Goal: Check status: Check status

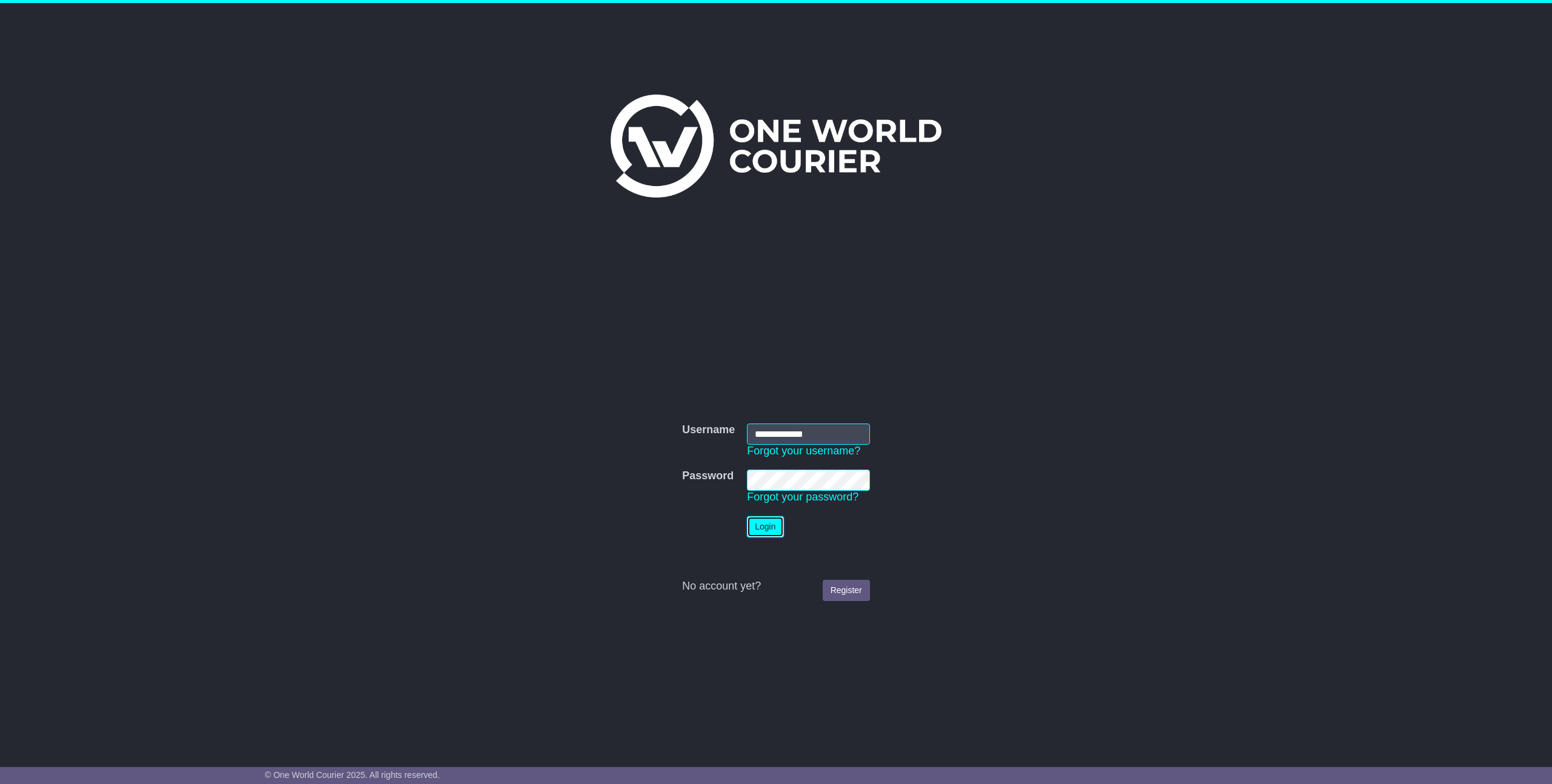
drag, startPoint x: 775, startPoint y: 532, endPoint x: 832, endPoint y: 531, distance: 57.0
click at [775, 532] on button "Login" at bounding box center [765, 527] width 36 height 21
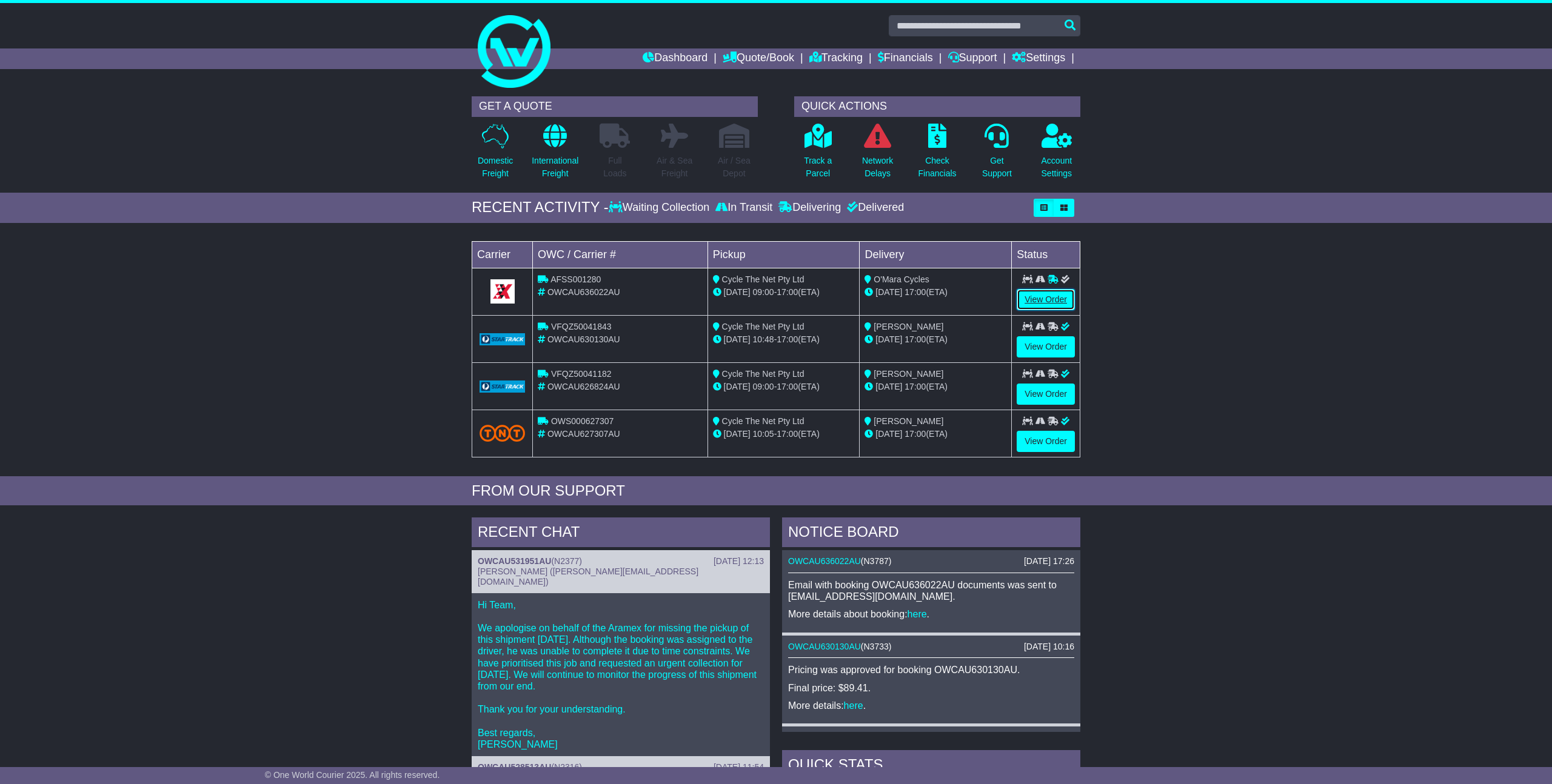
click at [1047, 303] on link "View Order" at bounding box center [1046, 300] width 58 height 21
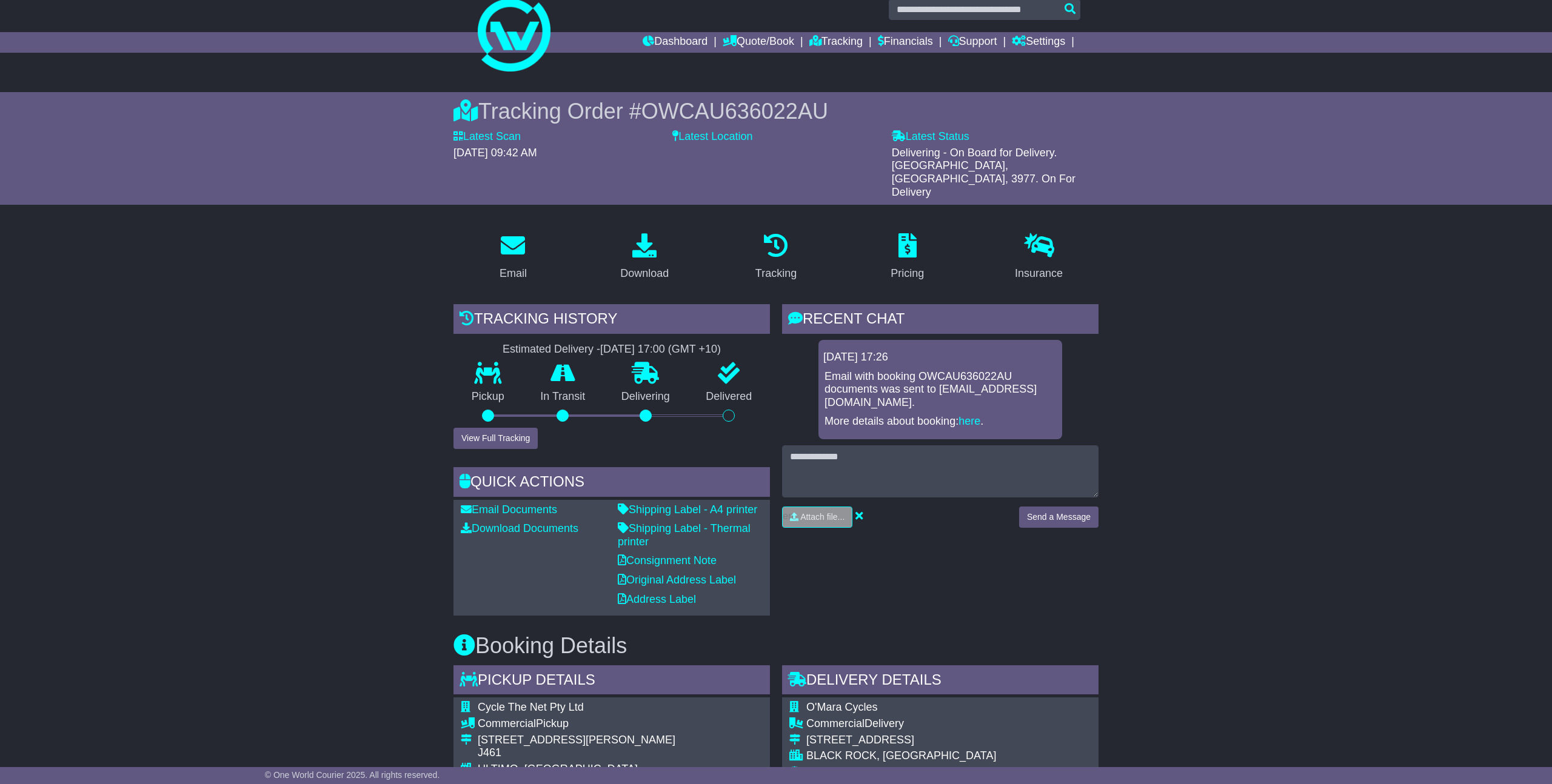
scroll to position [14, 0]
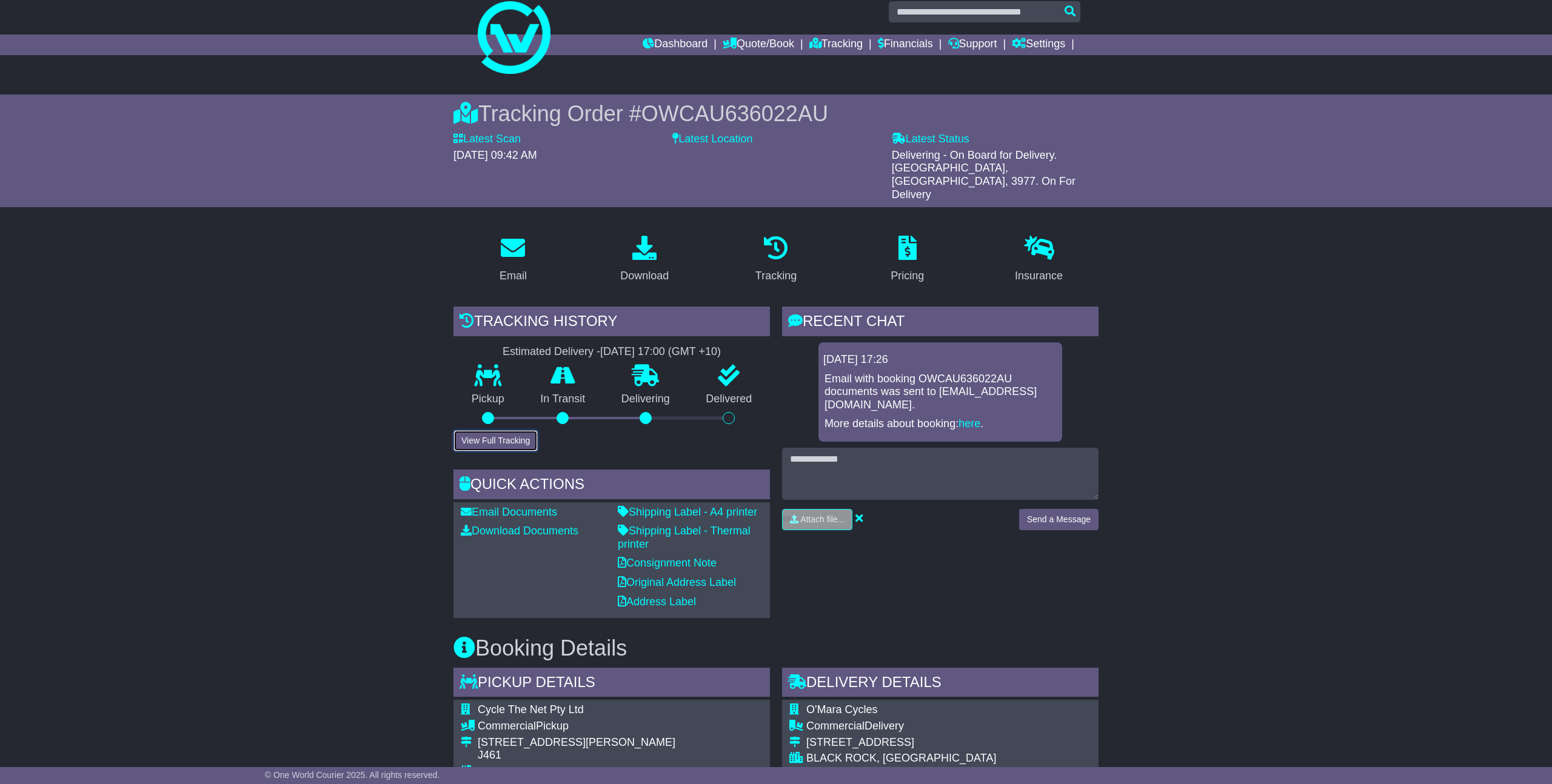
click at [492, 431] on button "View Full Tracking" at bounding box center [496, 440] width 85 height 21
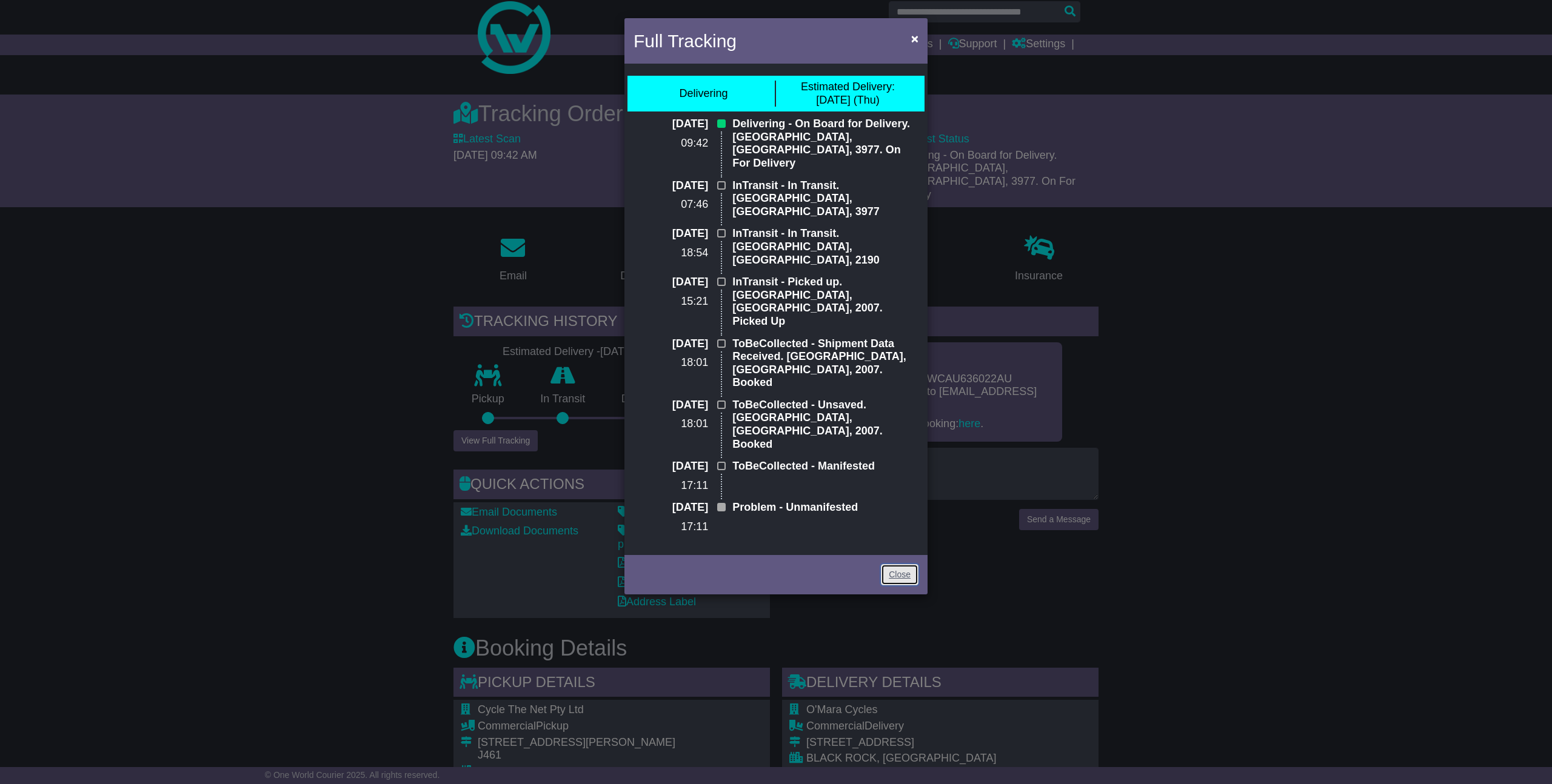
click at [914, 564] on link "Close" at bounding box center [900, 575] width 38 height 21
